Goal: Task Accomplishment & Management: Manage account settings

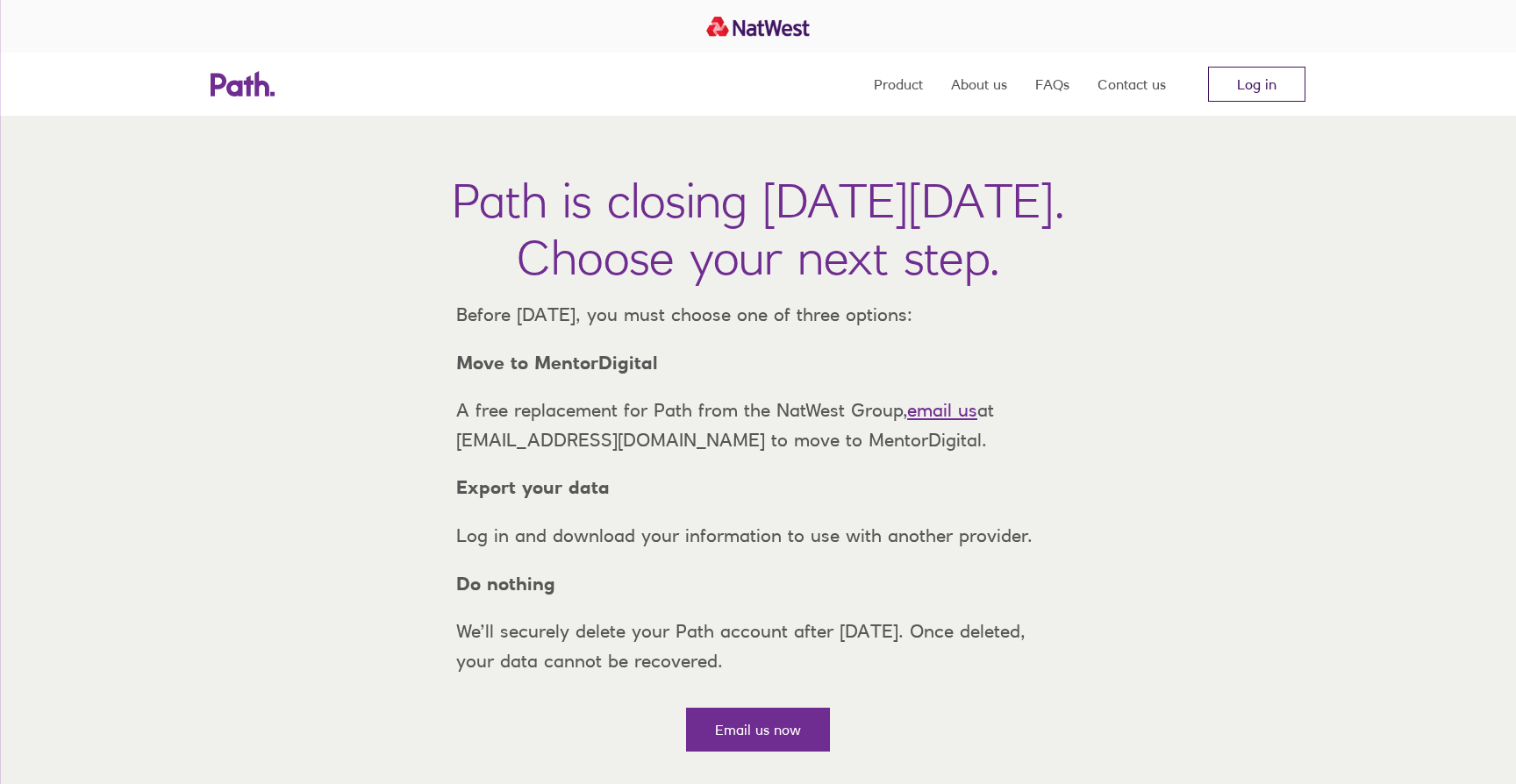
click at [1272, 88] on link "Log in" at bounding box center [1256, 84] width 97 height 35
click at [1263, 113] on nav "Product About us FAQs Contact us Log in" at bounding box center [1089, 84] width 431 height 63
click at [1278, 88] on link "Log in" at bounding box center [1256, 84] width 97 height 35
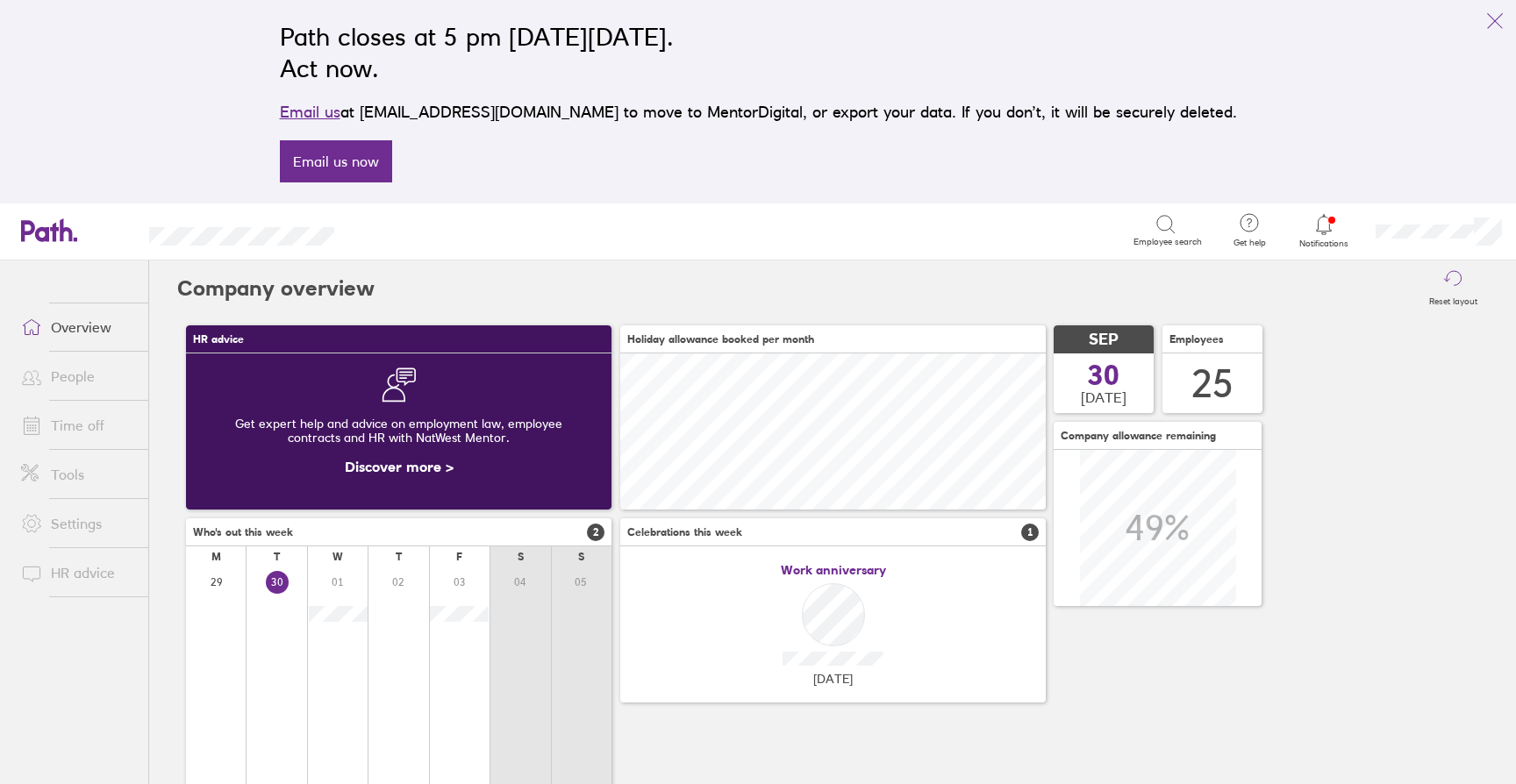
click at [87, 379] on link "People" at bounding box center [78, 376] width 141 height 35
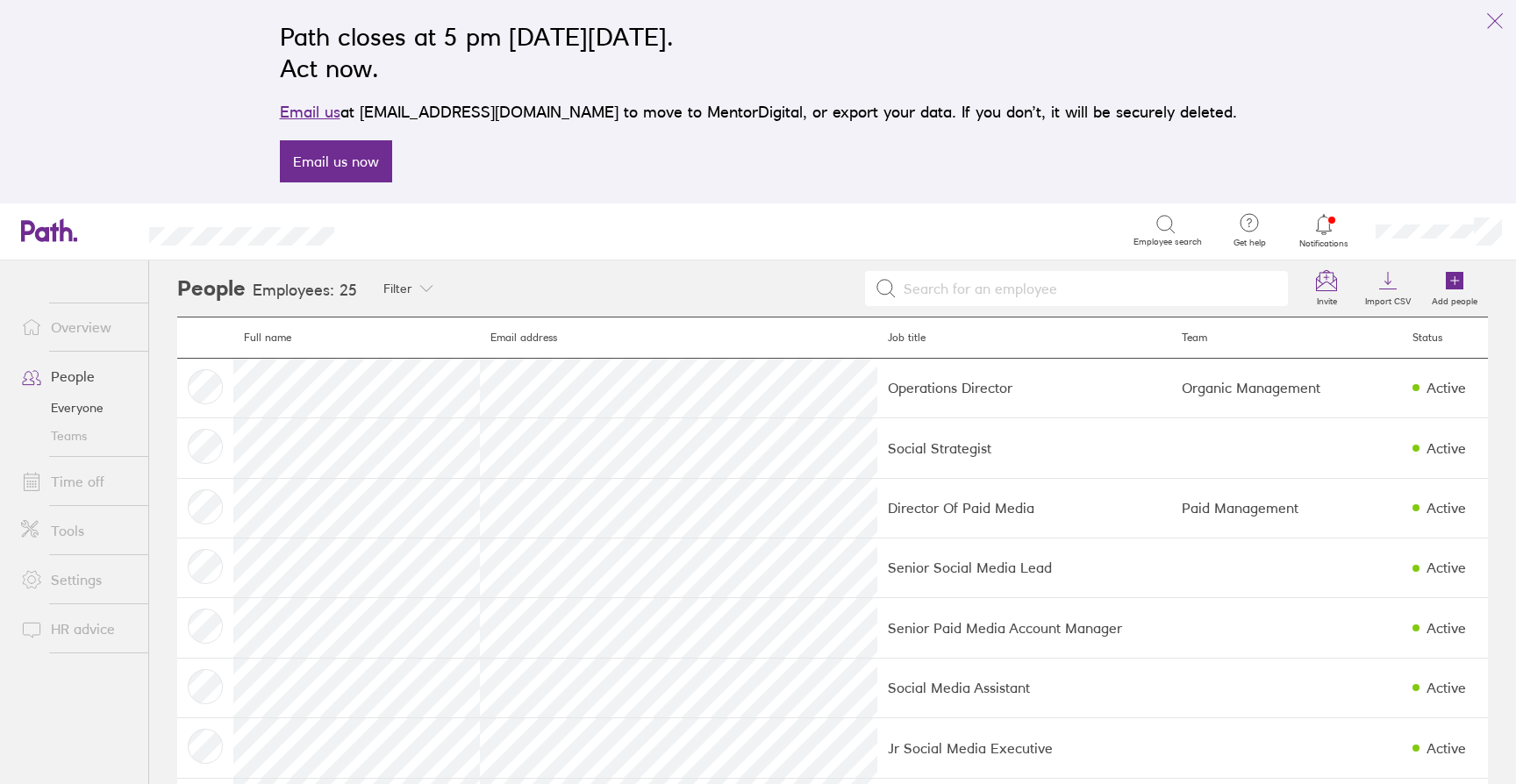
click at [88, 481] on link "Time off" at bounding box center [78, 481] width 141 height 35
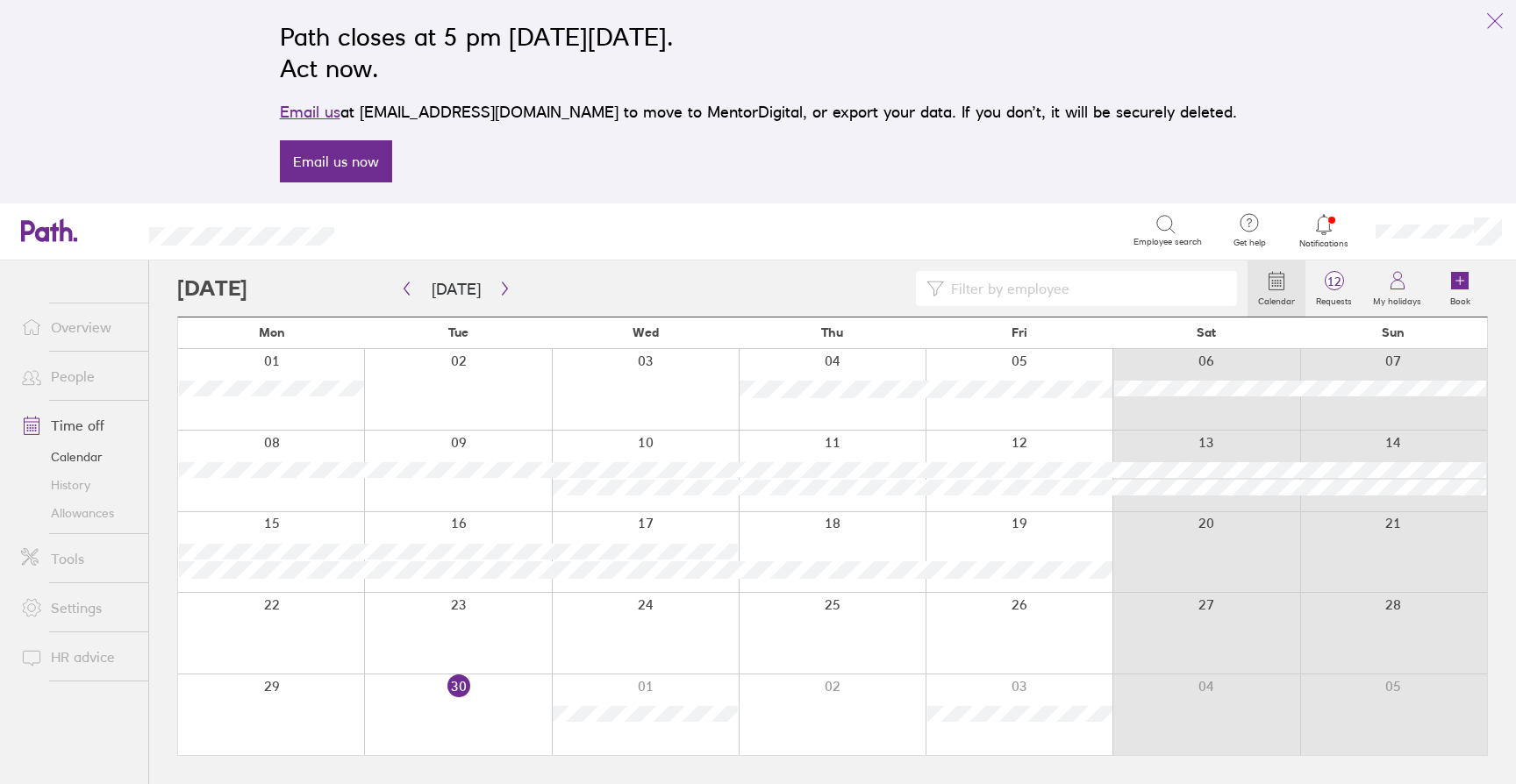
click at [83, 375] on link "People" at bounding box center [78, 376] width 141 height 35
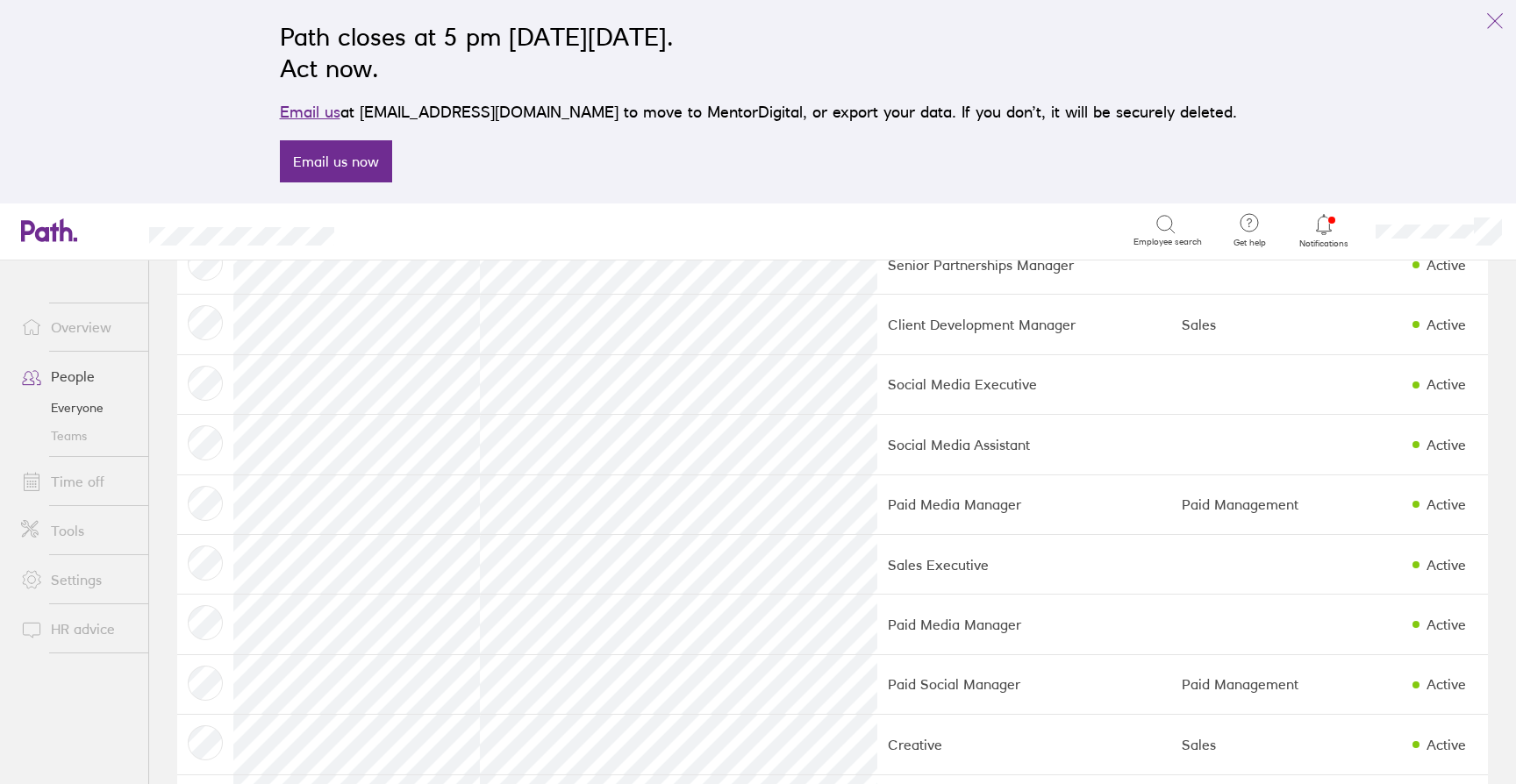
scroll to position [820, 0]
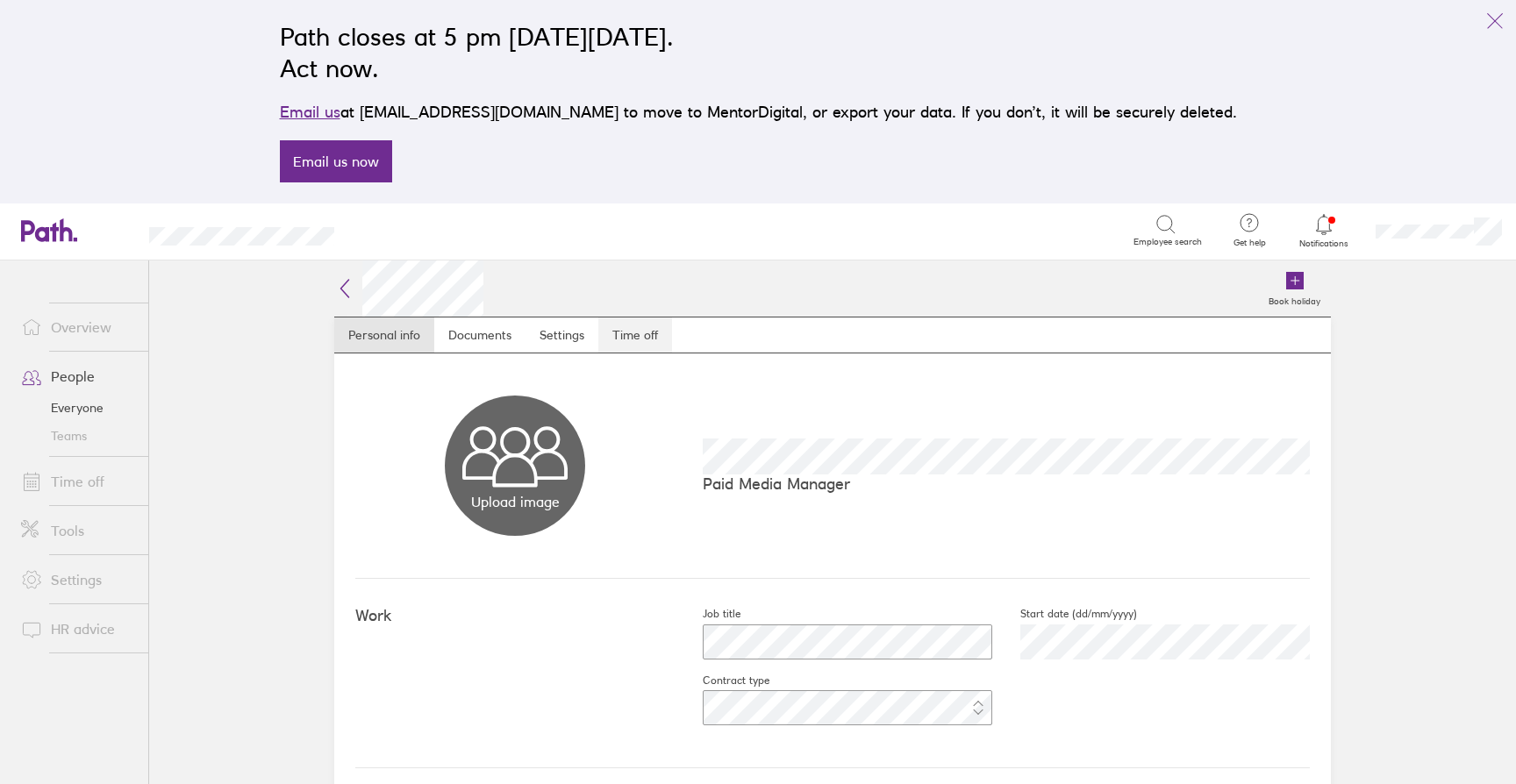
click at [632, 340] on link "Time off" at bounding box center [635, 335] width 73 height 35
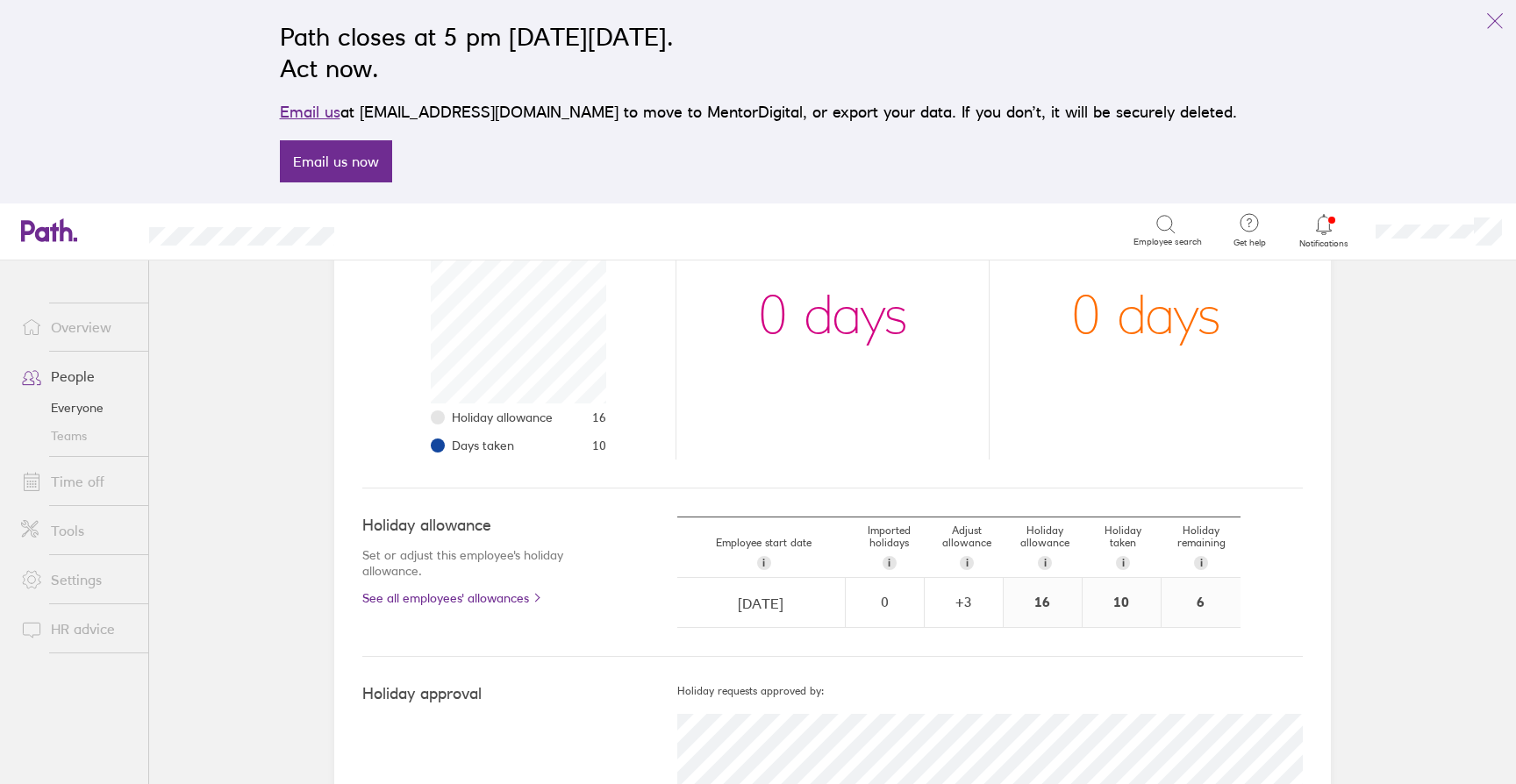
scroll to position [426, 0]
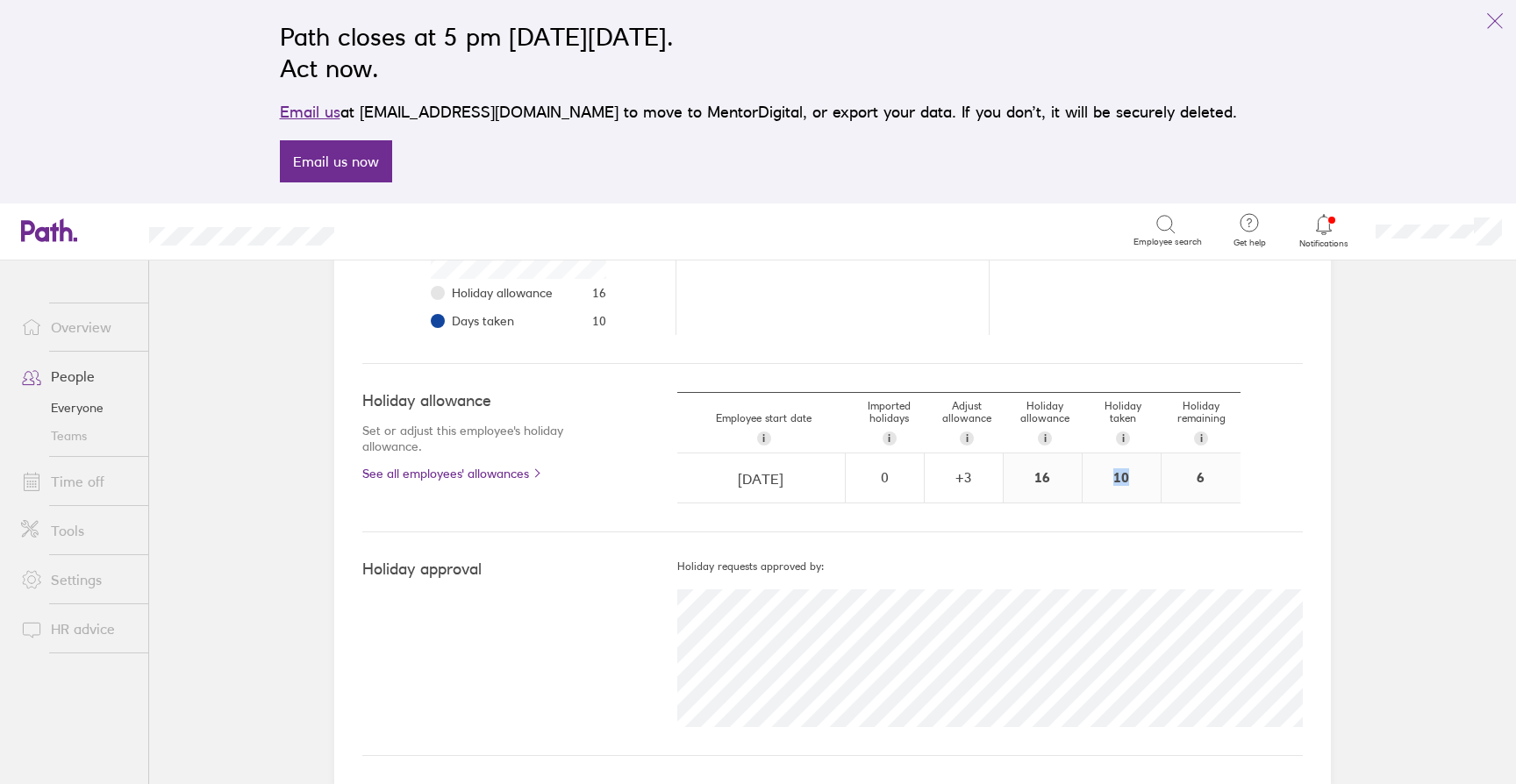
drag, startPoint x: 1108, startPoint y: 479, endPoint x: 1147, endPoint y: 478, distance: 39.0
click at [1147, 478] on div "10" at bounding box center [1121, 478] width 78 height 49
click at [1120, 523] on div "Holiday allowance Set or adjust this employee's holiday allowance. See all empl…" at bounding box center [833, 448] width 941 height 169
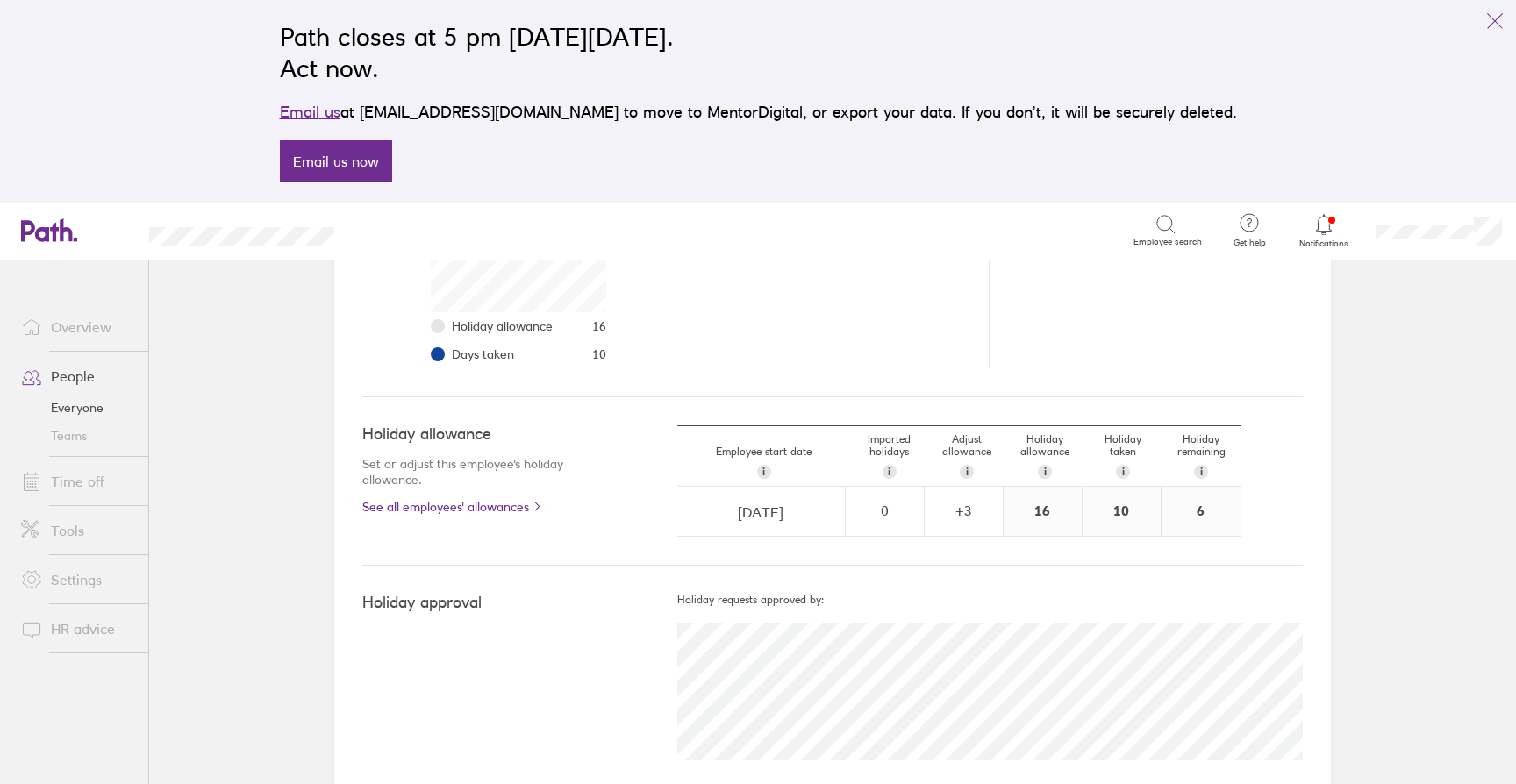
scroll to position [392, 0]
